Goal: Task Accomplishment & Management: Use online tool/utility

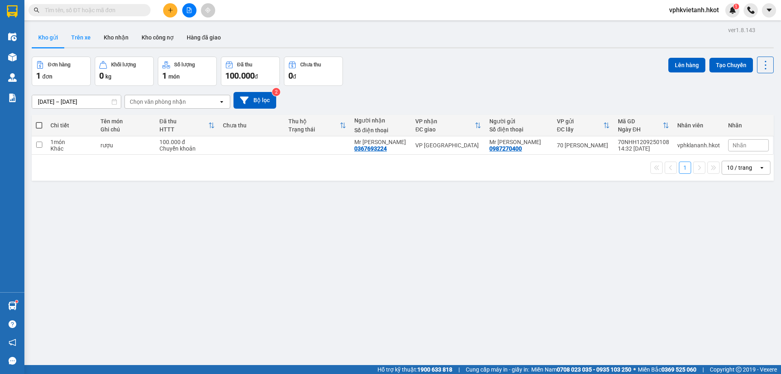
click at [87, 35] on button "Trên xe" at bounding box center [81, 38] width 33 height 20
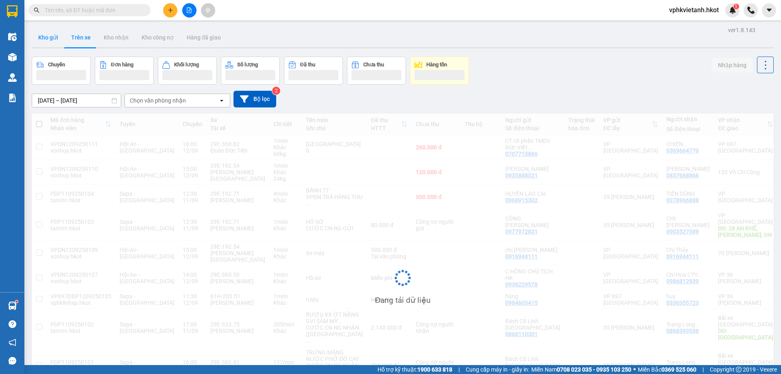
click at [52, 41] on button "Kho gửi" at bounding box center [48, 38] width 33 height 20
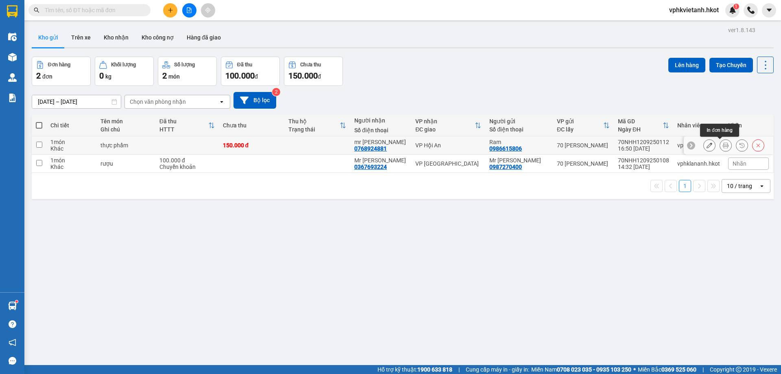
click at [721, 149] on button at bounding box center [725, 145] width 11 height 14
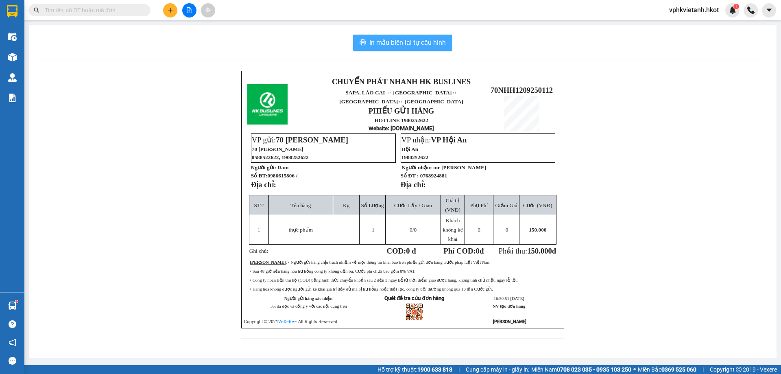
click at [423, 42] on span "In mẫu biên lai tự cấu hình" at bounding box center [407, 42] width 76 height 10
